Goal: Information Seeking & Learning: Learn about a topic

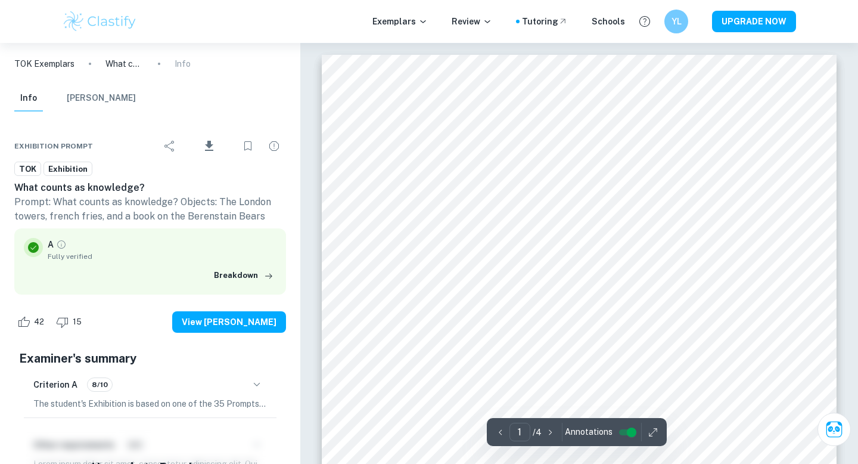
click at [59, 69] on p "TOK Exemplars" at bounding box center [44, 63] width 60 height 13
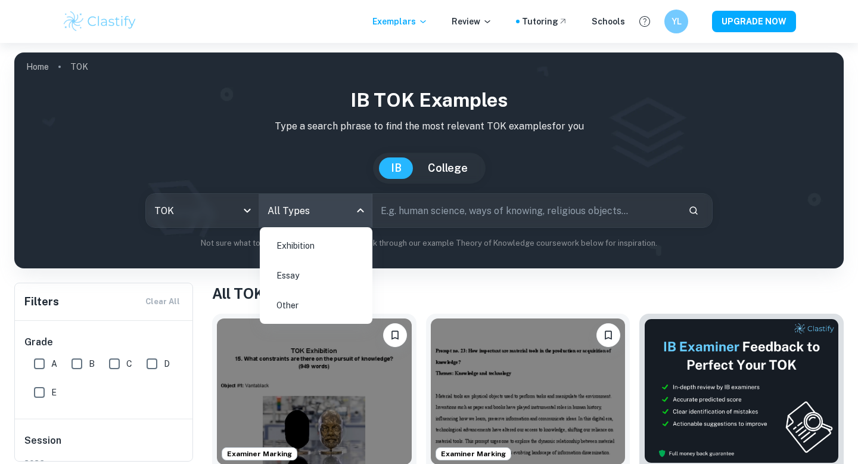
click at [301, 219] on body "We value your privacy We use cookies to enhance your browsing experience, serve…" at bounding box center [429, 275] width 858 height 464
click at [288, 272] on li "Essay" at bounding box center [316, 275] width 103 height 27
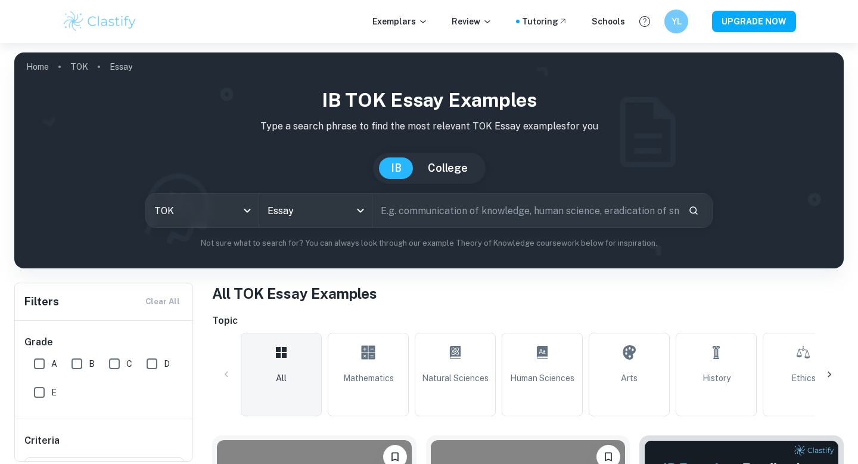
click at [479, 227] on div "TOK tok Essay Essay ​" at bounding box center [428, 210] width 567 height 35
click at [482, 214] on input "text" at bounding box center [525, 210] width 306 height 33
type input "s"
type input "doubt"
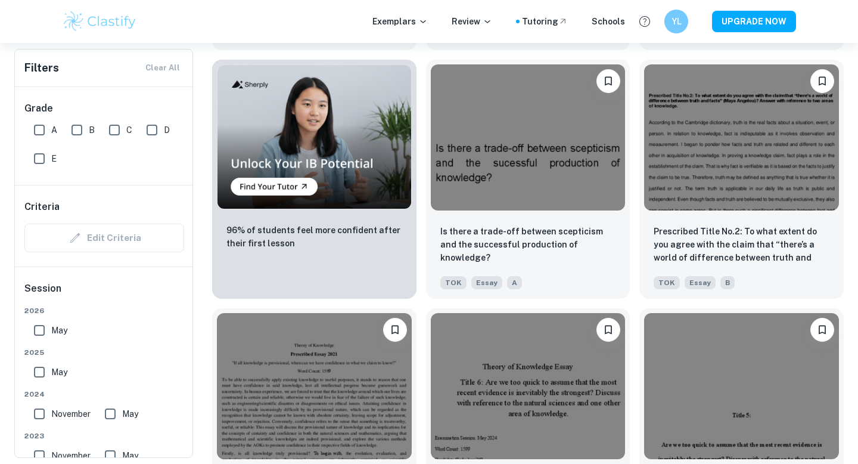
scroll to position [885, 0]
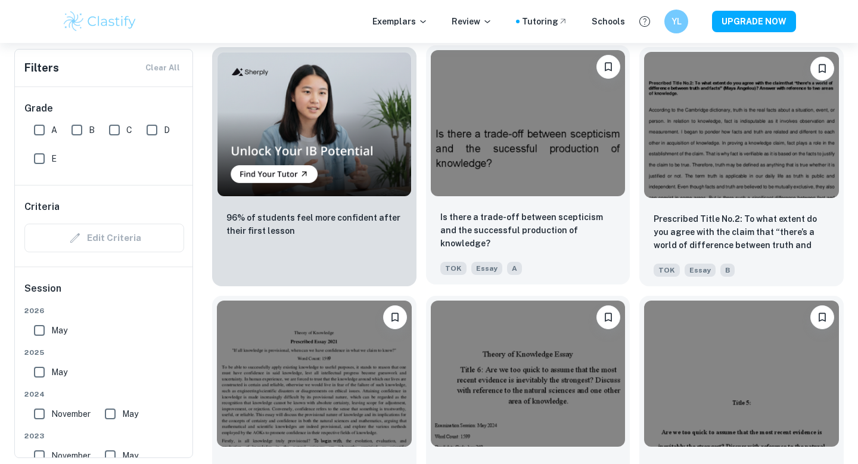
click at [503, 185] on img at bounding box center [528, 123] width 195 height 146
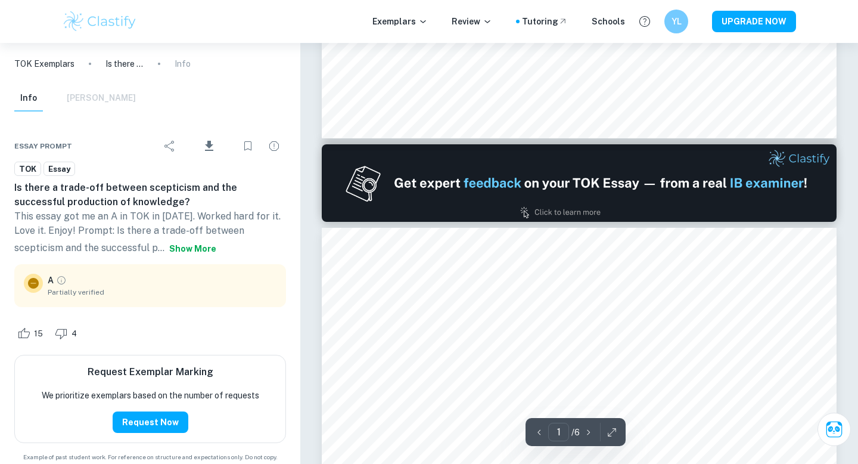
type input "2"
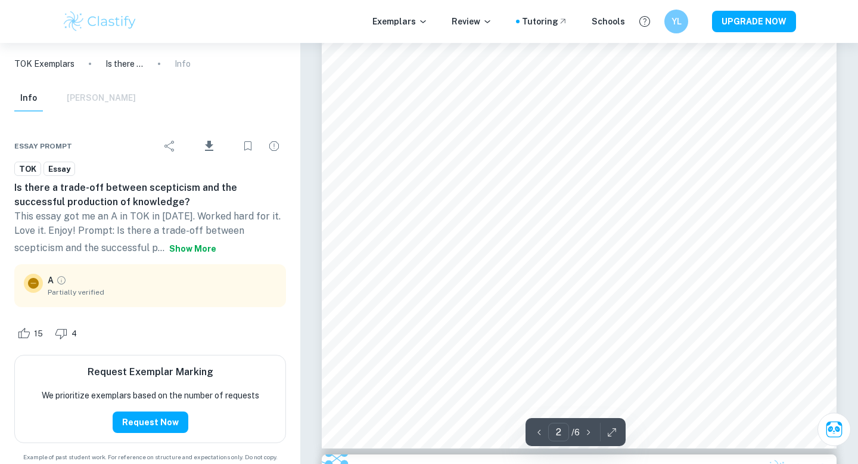
scroll to position [1159, 0]
